Goal: Entertainment & Leisure: Consume media (video, audio)

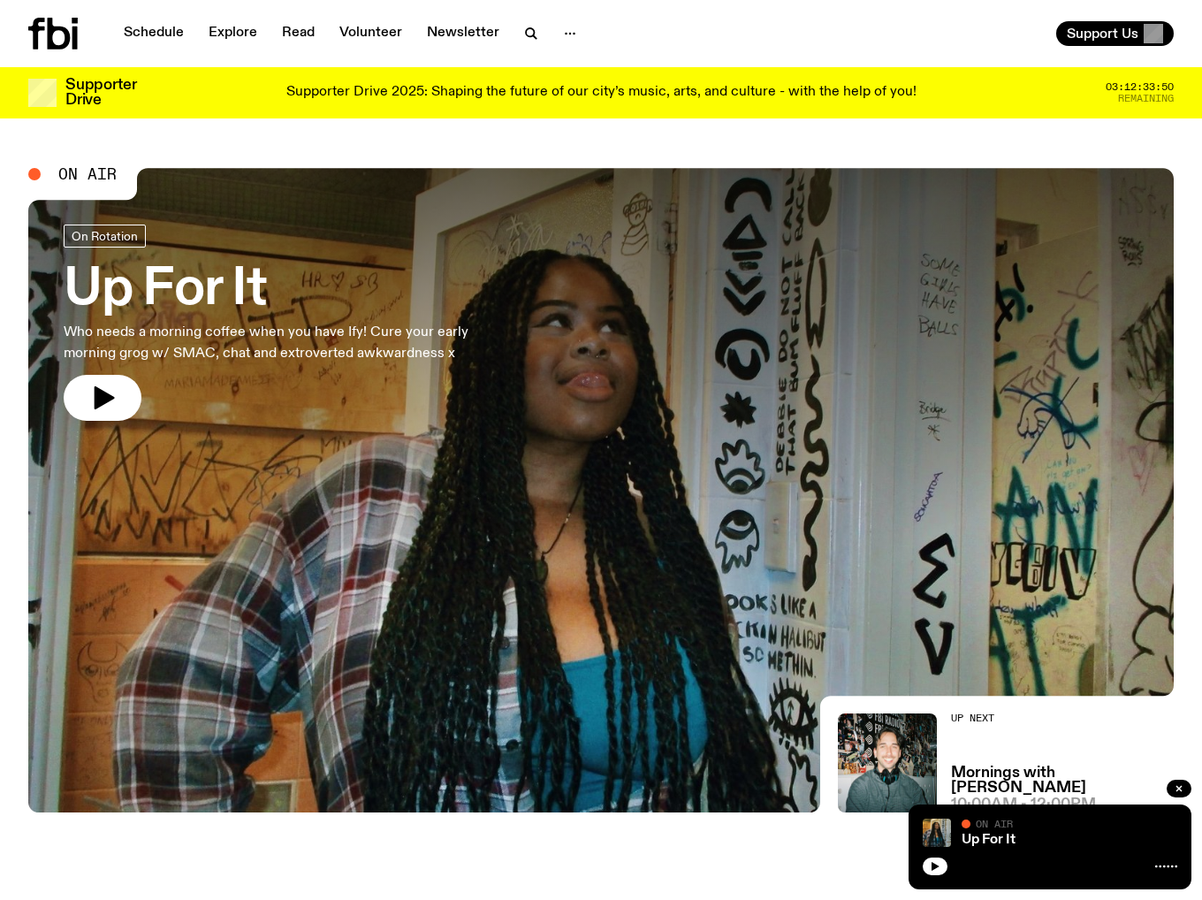
click at [71, 29] on icon at bounding box center [52, 34] width 49 height 32
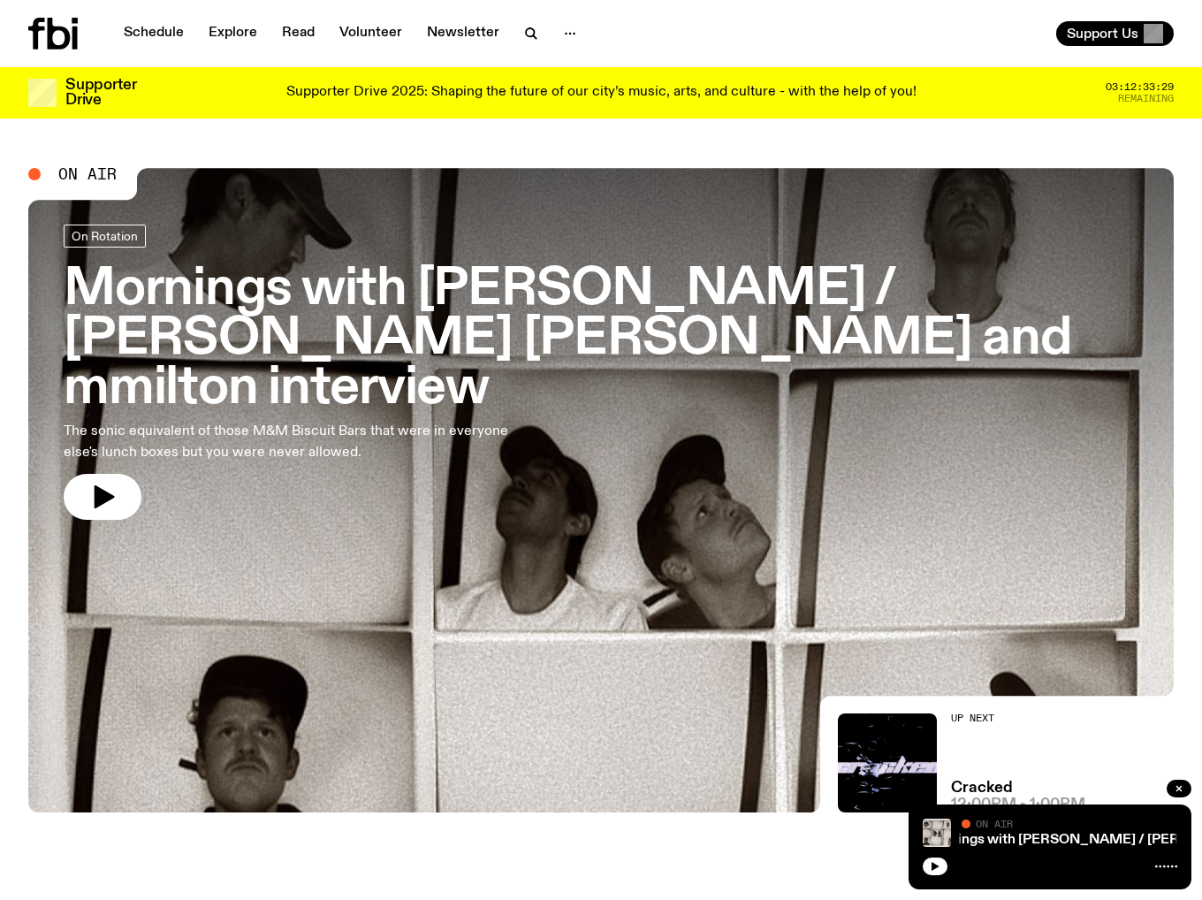
click at [104, 485] on icon "button" at bounding box center [105, 496] width 20 height 23
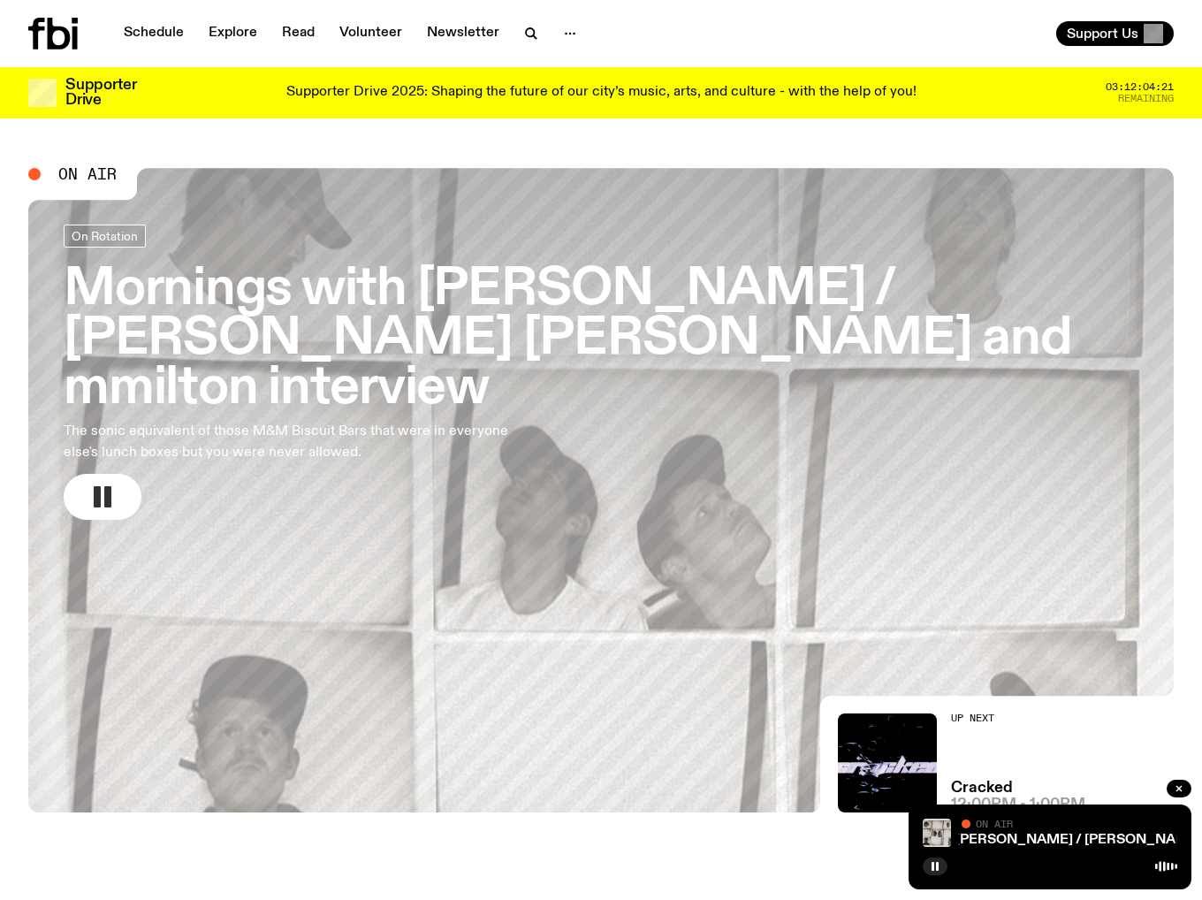
click at [84, 474] on button "button" at bounding box center [103, 497] width 78 height 46
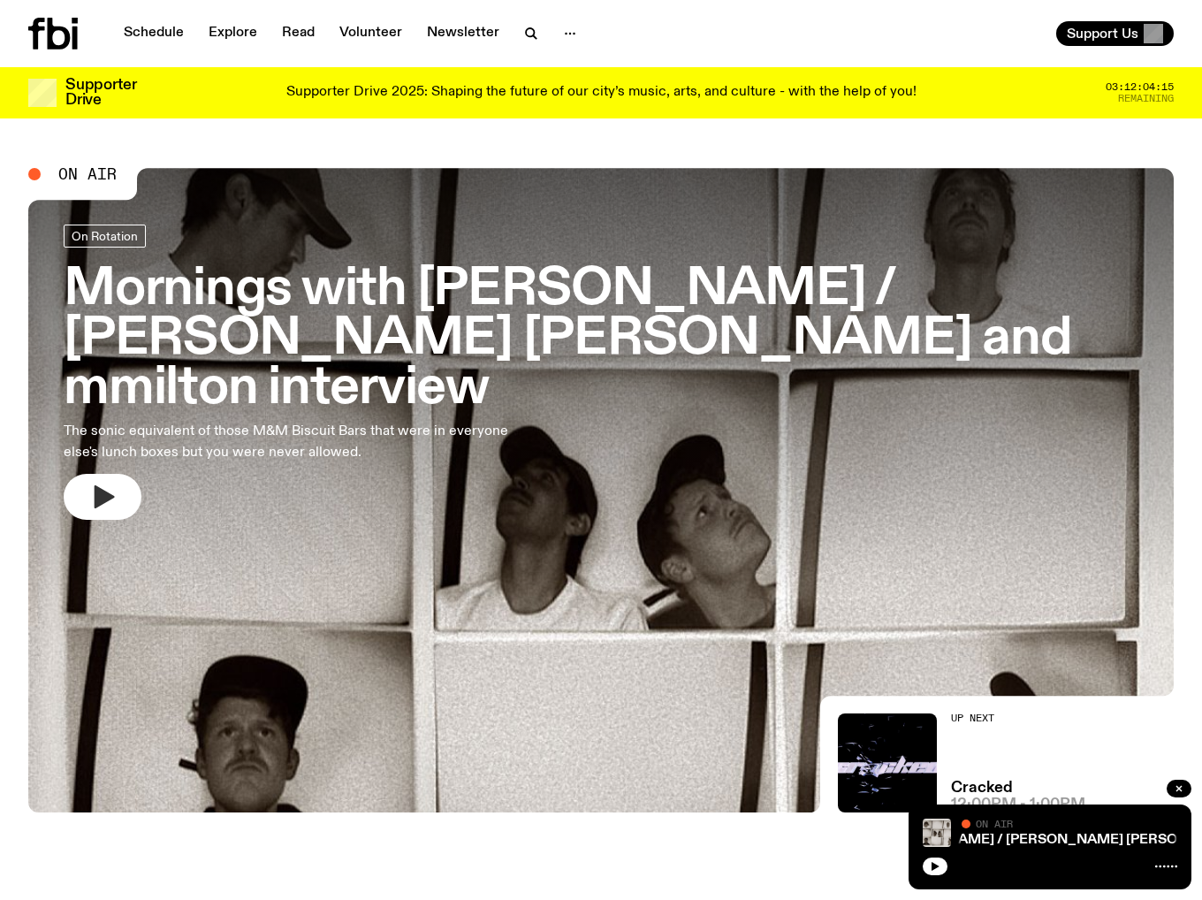
click at [110, 483] on icon "button" at bounding box center [102, 497] width 28 height 28
